Goal: Task Accomplishment & Management: Manage account settings

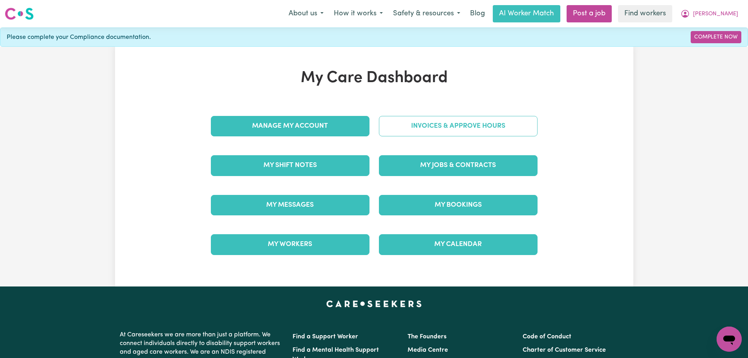
click at [417, 124] on link "Invoices & Approve Hours" at bounding box center [458, 126] width 159 height 20
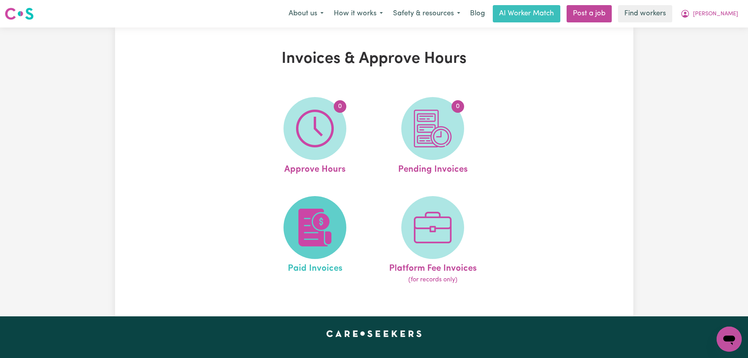
click at [330, 212] on img at bounding box center [315, 227] width 38 height 38
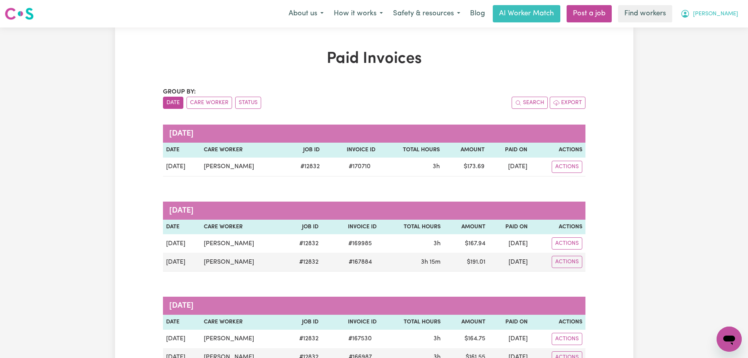
click at [727, 14] on span "[PERSON_NAME]" at bounding box center [715, 14] width 45 height 9
click at [727, 31] on link "My Dashboard" at bounding box center [712, 30] width 62 height 15
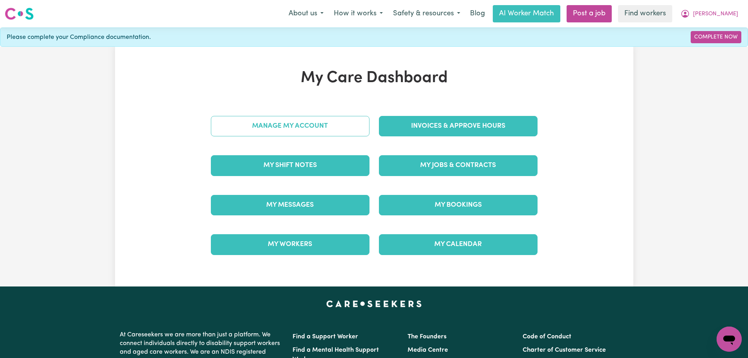
click at [327, 133] on link "Manage My Account" at bounding box center [290, 126] width 159 height 20
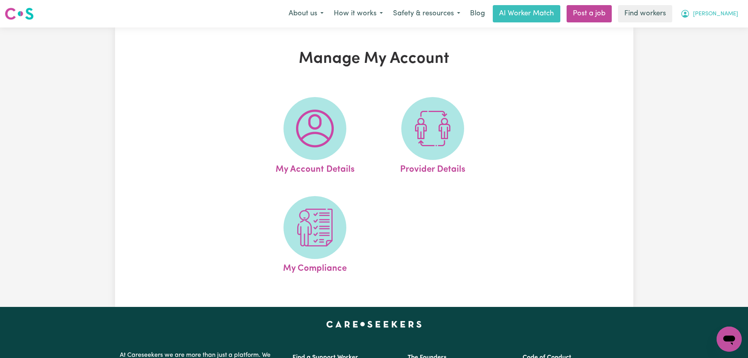
click at [728, 17] on span "[PERSON_NAME]" at bounding box center [715, 14] width 45 height 9
click at [721, 45] on link "Logout" at bounding box center [712, 45] width 62 height 15
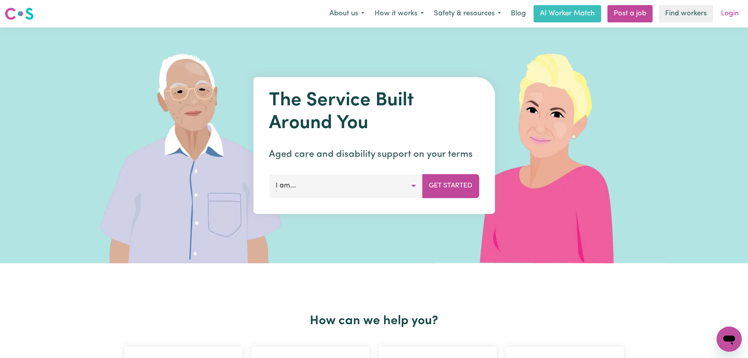
click at [737, 5] on link "Login" at bounding box center [729, 13] width 27 height 17
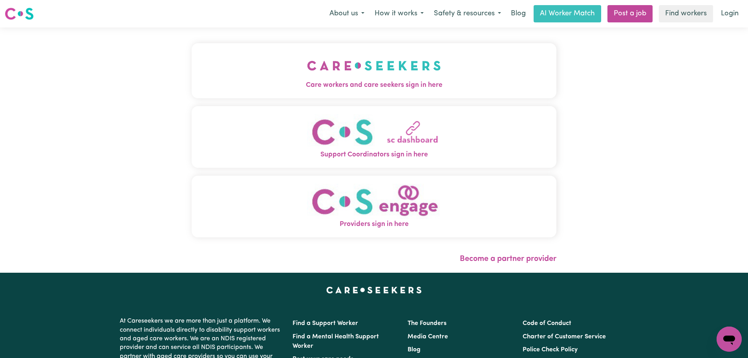
click at [307, 57] on img "Care workers and care seekers sign in here" at bounding box center [374, 65] width 134 height 29
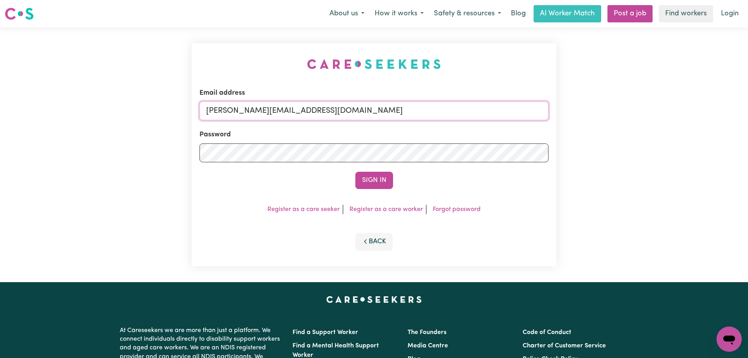
click at [357, 110] on input "[PERSON_NAME][EMAIL_ADDRESS][DOMAIN_NAME]" at bounding box center [373, 110] width 349 height 19
drag, startPoint x: 413, startPoint y: 96, endPoint x: 410, endPoint y: 99, distance: 4.2
click at [410, 99] on div "Email address [EMAIL_ADDRESS][DOMAIN_NAME]" at bounding box center [373, 104] width 349 height 32
drag, startPoint x: 246, startPoint y: 110, endPoint x: 496, endPoint y: 110, distance: 249.6
click at [496, 110] on input "[EMAIL_ADDRESS][DOMAIN_NAME]" at bounding box center [373, 110] width 349 height 19
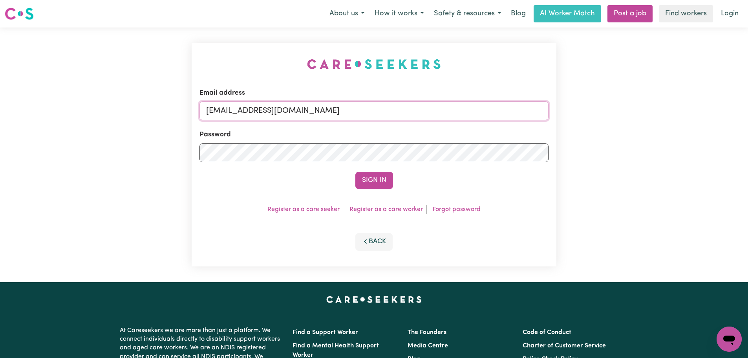
paste input "[PERSON_NAME][EMAIL_ADDRESS][PERSON_NAME][DOMAIN_NAME]"
type input "superuser~[PERSON_NAME][EMAIL_ADDRESS][PERSON_NAME][DOMAIN_NAME]"
click at [381, 173] on button "Sign In" at bounding box center [374, 180] width 38 height 17
